Goal: Task Accomplishment & Management: Manage account settings

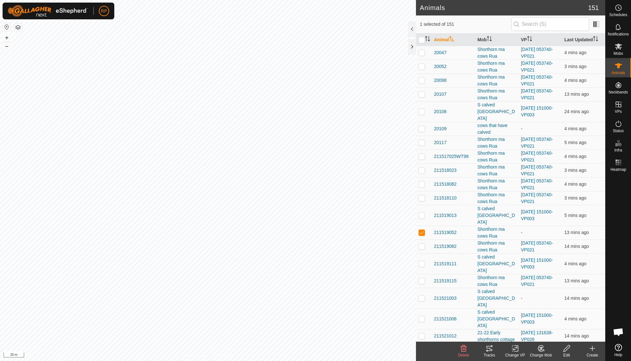
click at [540, 348] on icon at bounding box center [541, 347] width 5 height 3
click at [550, 322] on link "Choose Mob..." at bounding box center [560, 320] width 64 height 13
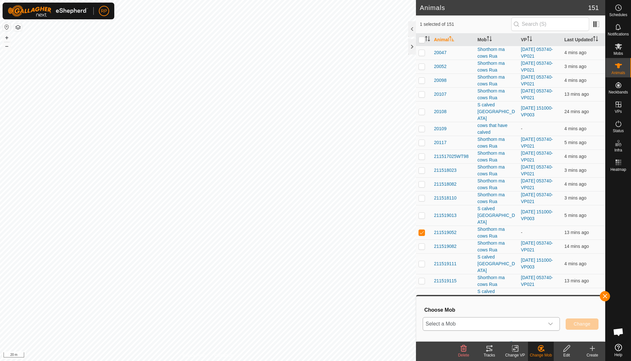
click at [550, 323] on icon "dropdown trigger" at bounding box center [550, 323] width 5 height 5
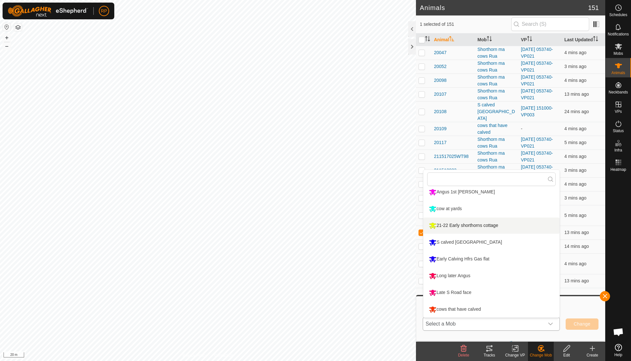
scroll to position [88, 0]
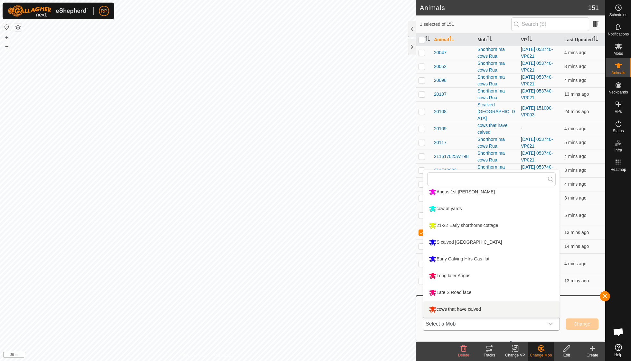
click at [468, 308] on li "cows that have calved" at bounding box center [491, 309] width 136 height 16
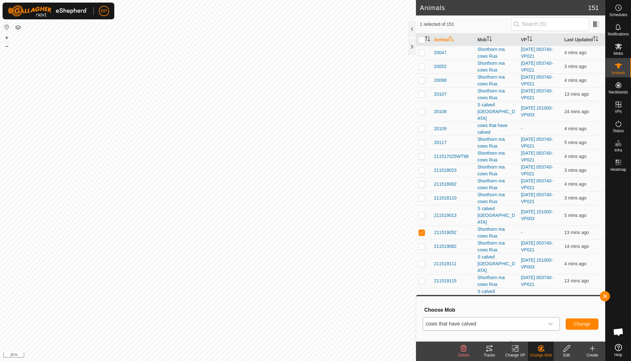
click at [579, 323] on span "Change" at bounding box center [582, 323] width 17 height 5
checkbox input "false"
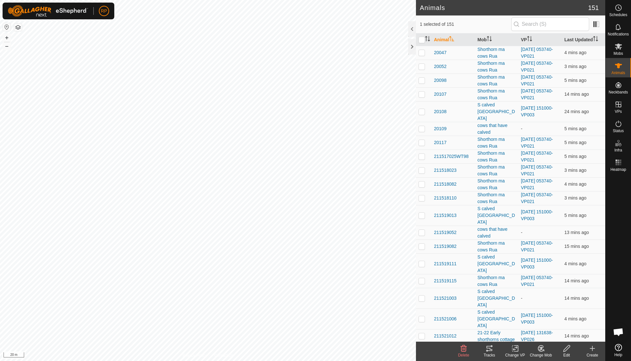
click at [539, 349] on icon at bounding box center [541, 348] width 8 height 8
click at [551, 321] on link "Choose Mob..." at bounding box center [560, 320] width 64 height 13
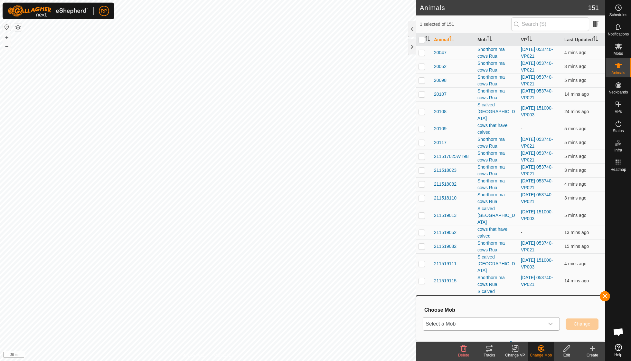
click at [550, 321] on icon "dropdown trigger" at bounding box center [550, 323] width 5 height 5
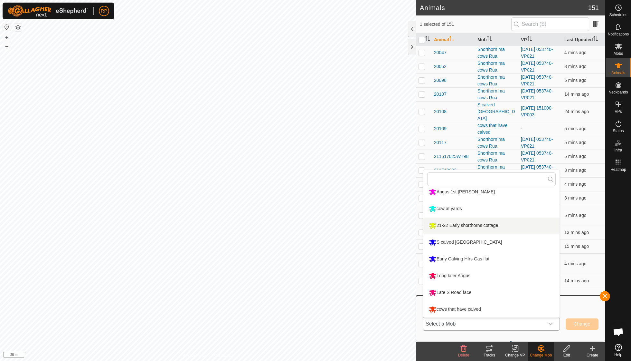
click at [476, 223] on li "21-22 Early shorthorns cottage" at bounding box center [491, 225] width 136 height 16
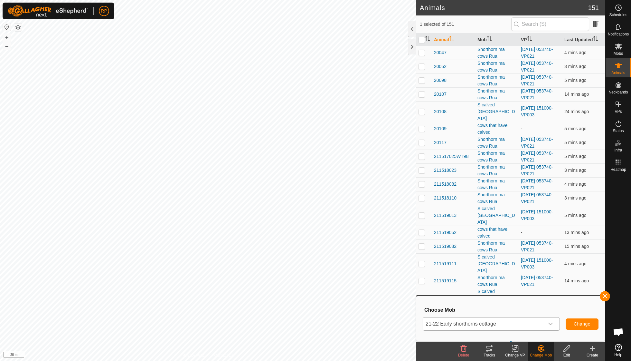
click at [580, 324] on span "Change" at bounding box center [582, 323] width 17 height 5
checkbox input "false"
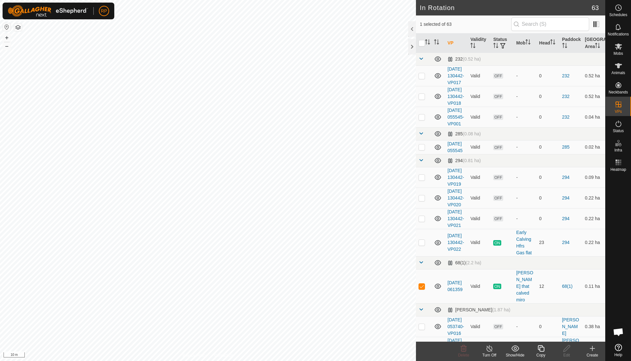
click at [544, 349] on icon at bounding box center [541, 348] width 6 height 6
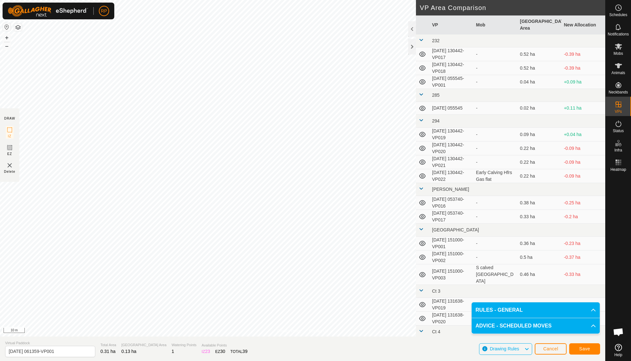
click at [589, 348] on span "Save" at bounding box center [584, 348] width 11 height 5
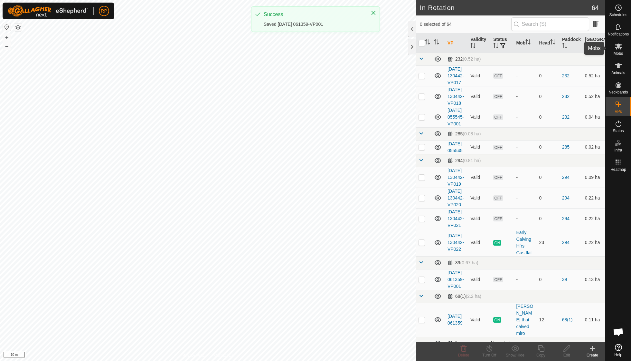
click at [618, 53] on span "Mobs" at bounding box center [618, 54] width 9 height 4
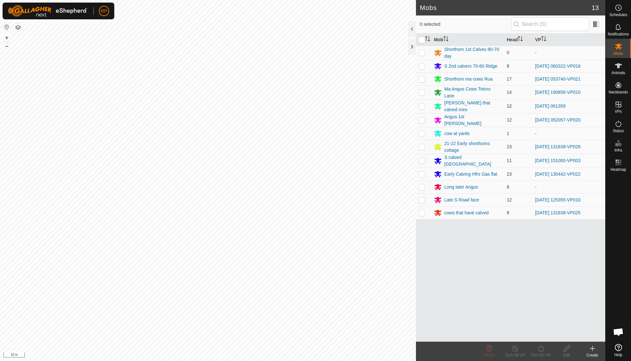
click at [422, 105] on p-checkbox at bounding box center [421, 105] width 6 height 5
checkbox input "true"
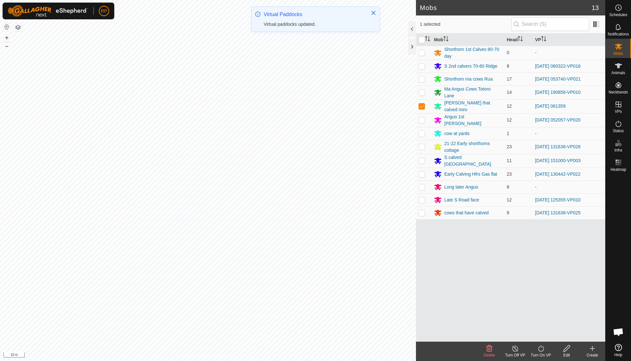
click at [541, 348] on icon at bounding box center [541, 348] width 8 height 8
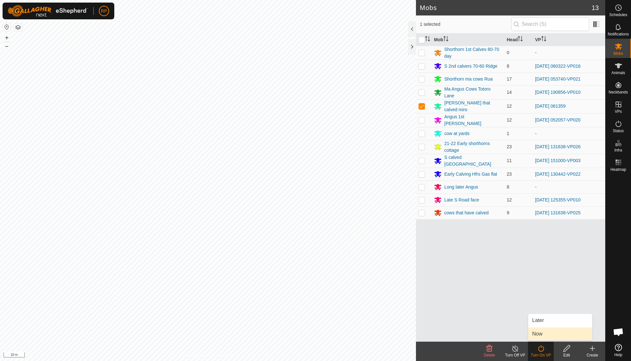
click at [543, 333] on link "Now" at bounding box center [560, 333] width 64 height 13
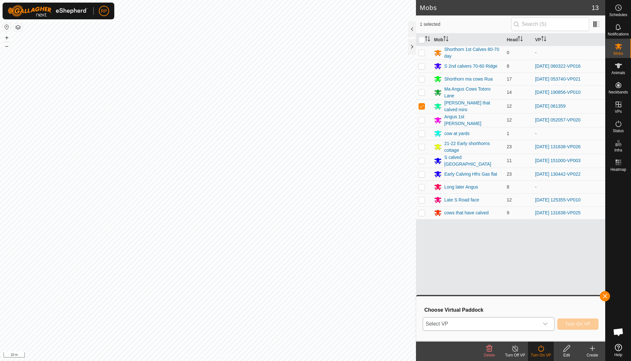
click at [543, 321] on icon "dropdown trigger" at bounding box center [545, 323] width 5 height 5
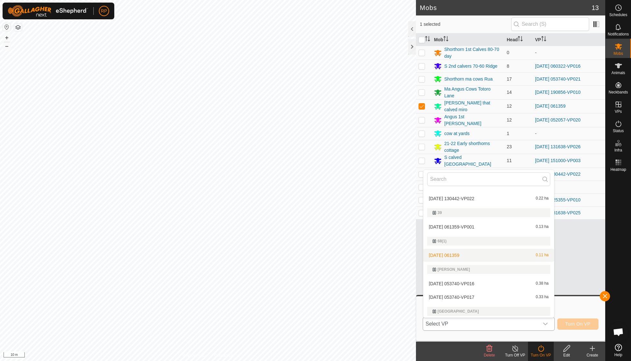
scroll to position [135, 0]
click at [478, 225] on li "[DATE] 061359-VP001 0.13 ha" at bounding box center [488, 227] width 131 height 13
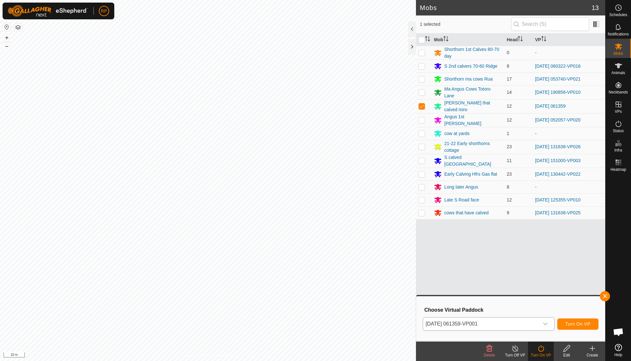
click at [570, 324] on span "Turn On VP" at bounding box center [577, 323] width 25 height 5
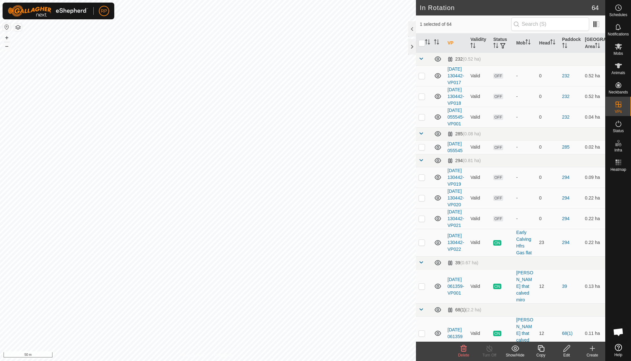
click at [460, 348] on icon at bounding box center [464, 348] width 8 height 8
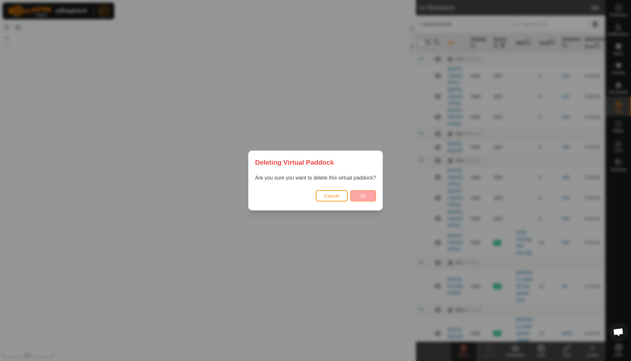
click at [359, 201] on button "Ok" at bounding box center [363, 195] width 26 height 11
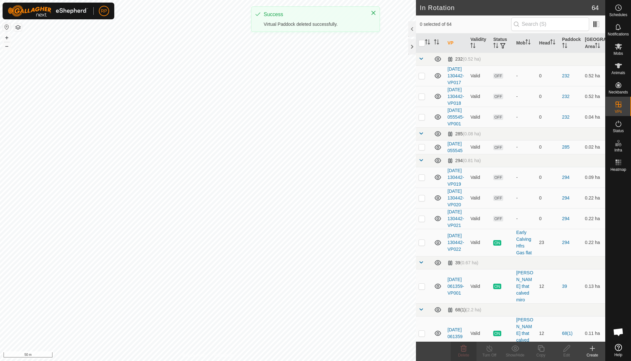
checkbox input "false"
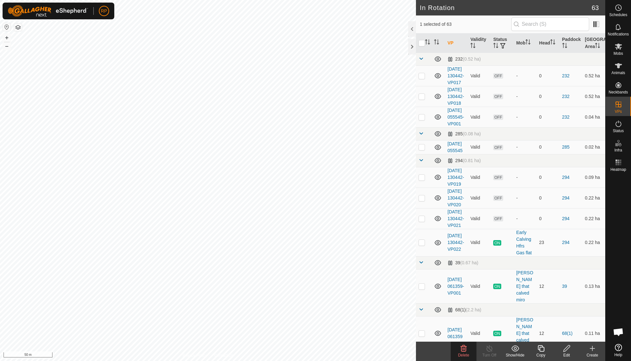
click at [463, 346] on icon at bounding box center [464, 348] width 6 height 6
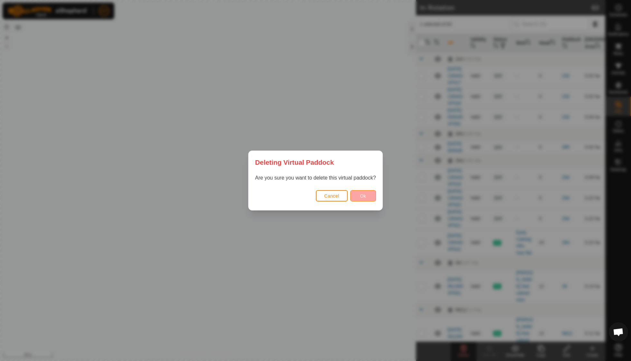
click at [364, 198] on button "Ok" at bounding box center [363, 195] width 26 height 11
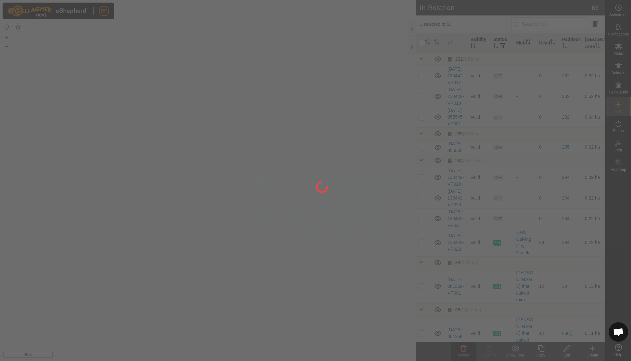
checkbox input "false"
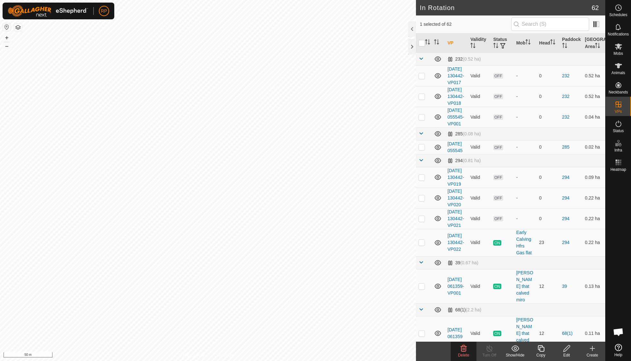
click at [464, 349] on icon at bounding box center [464, 348] width 6 height 6
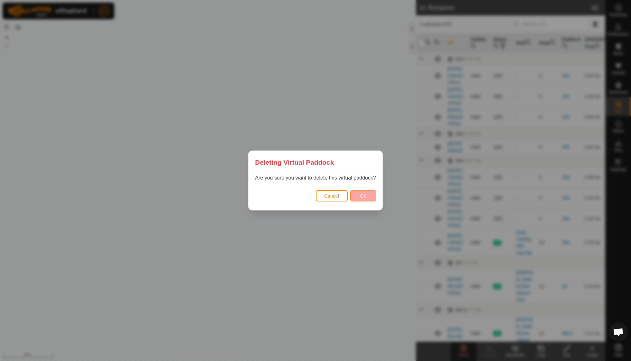
click at [360, 195] on span "Ok" at bounding box center [363, 195] width 6 height 5
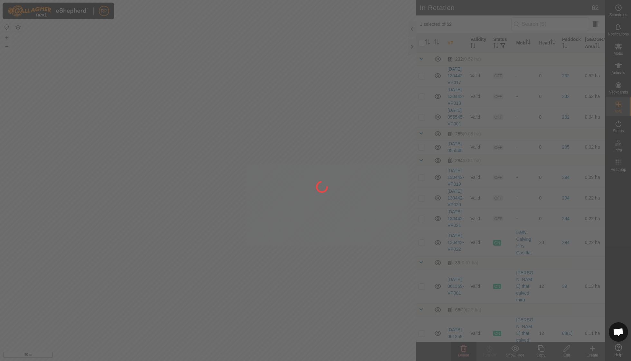
checkbox input "false"
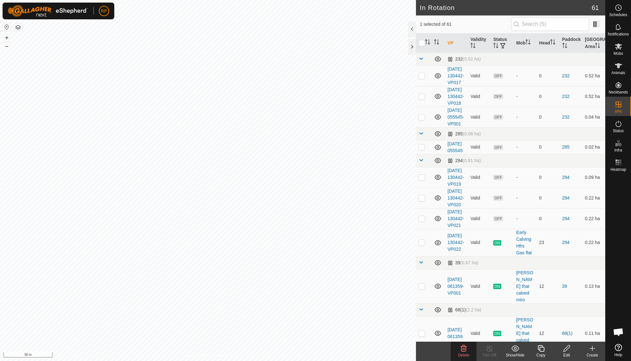
click at [464, 349] on icon at bounding box center [464, 348] width 6 height 6
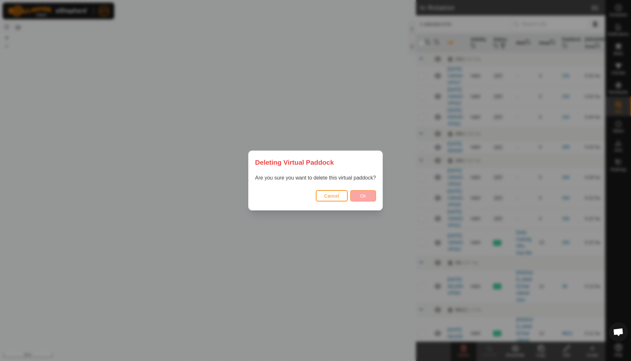
click at [361, 193] on span "Ok" at bounding box center [363, 195] width 6 height 5
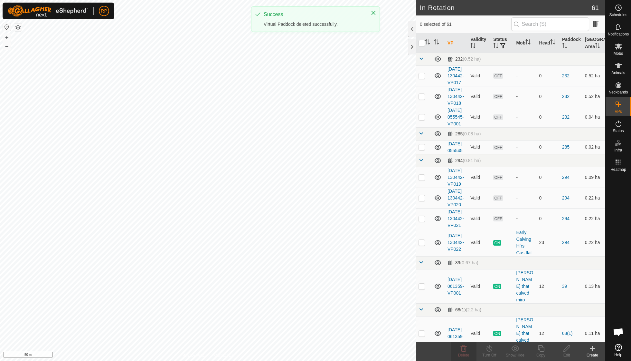
checkbox input "false"
